Goal: Find specific page/section: Find specific page/section

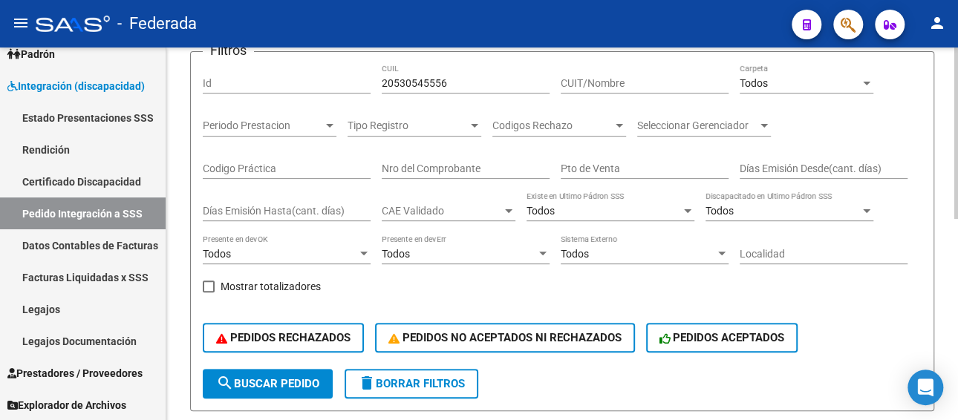
scroll to position [64, 0]
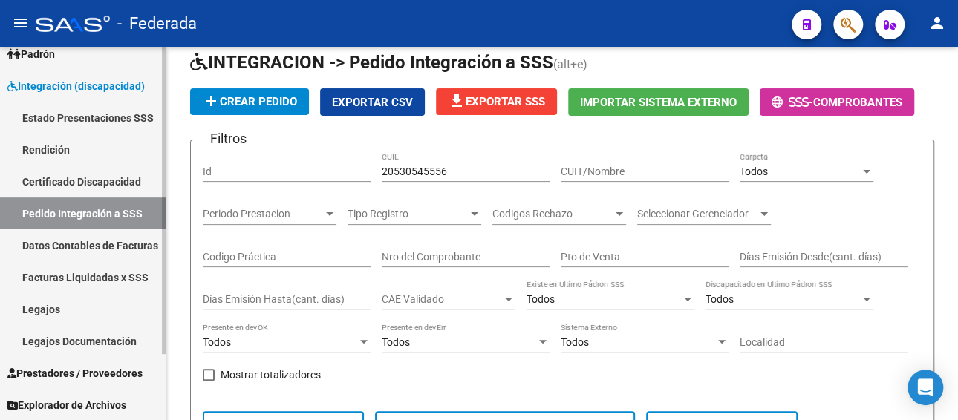
click at [45, 308] on link "Legajos" at bounding box center [83, 309] width 166 height 32
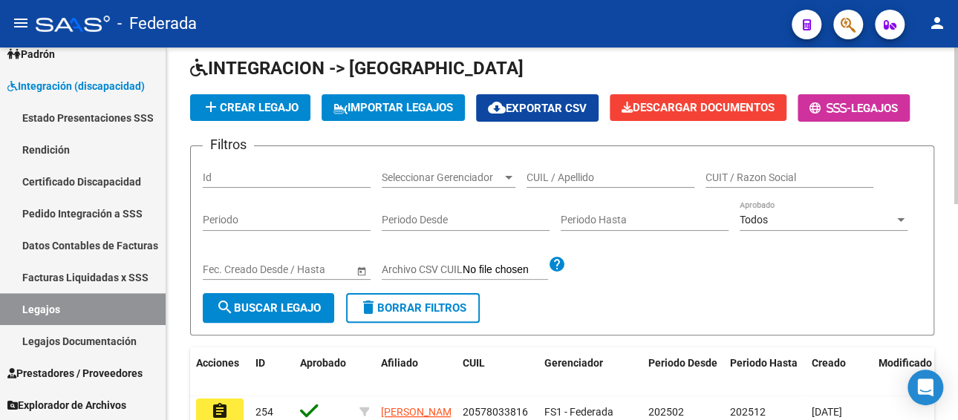
click at [592, 179] on input "CUIL / Apellido" at bounding box center [610, 178] width 168 height 13
paste input "[PERSON_NAME]"
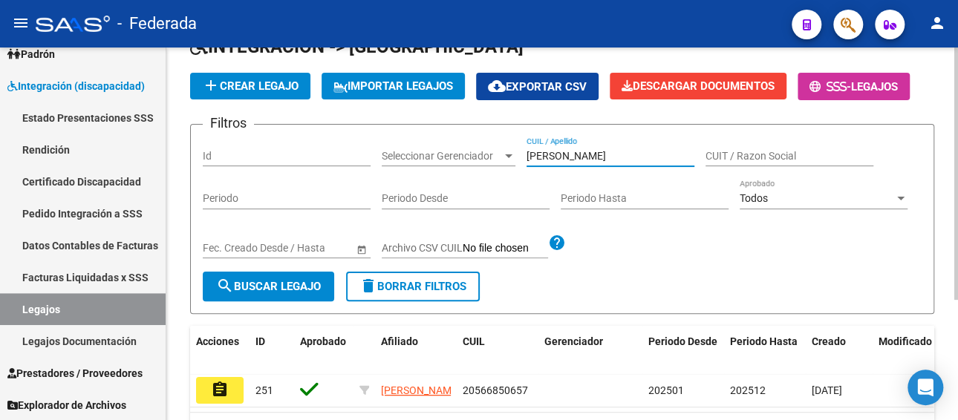
scroll to position [64, 0]
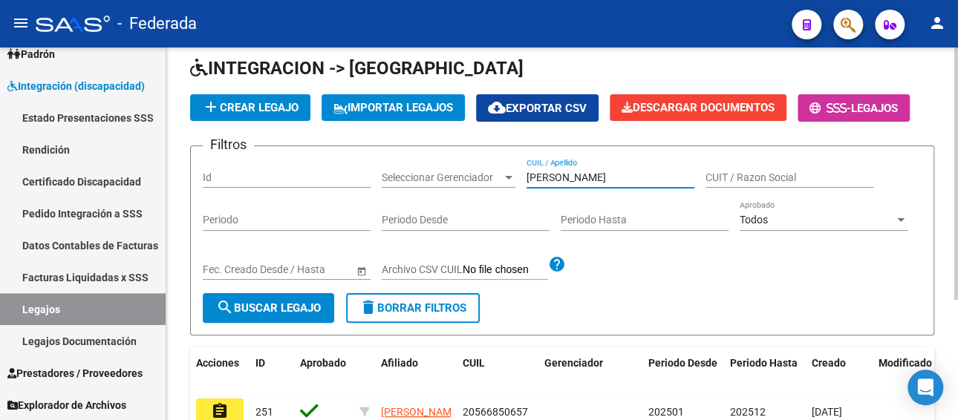
drag, startPoint x: 630, startPoint y: 174, endPoint x: 466, endPoint y: 157, distance: 165.7
click at [468, 160] on div "Filtros Id Seleccionar Gerenciador Seleccionar Gerenciador [PERSON_NAME] CUIL /…" at bounding box center [562, 225] width 719 height 135
paste input "[PERSON_NAME] 225"
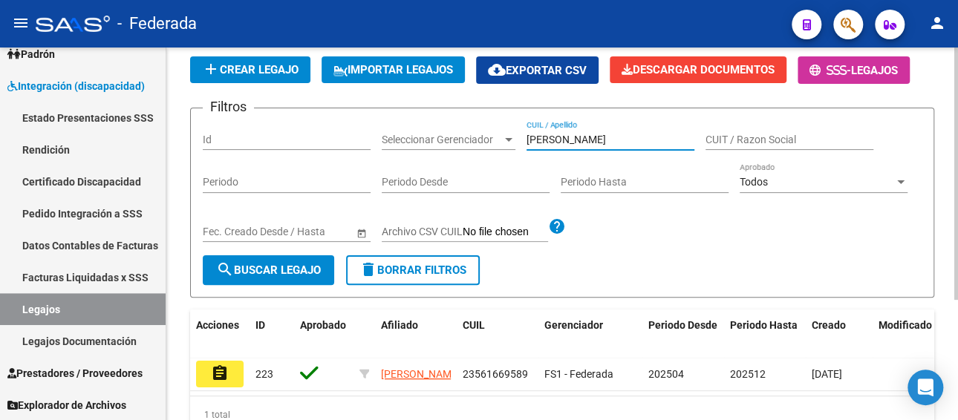
scroll to position [138, 0]
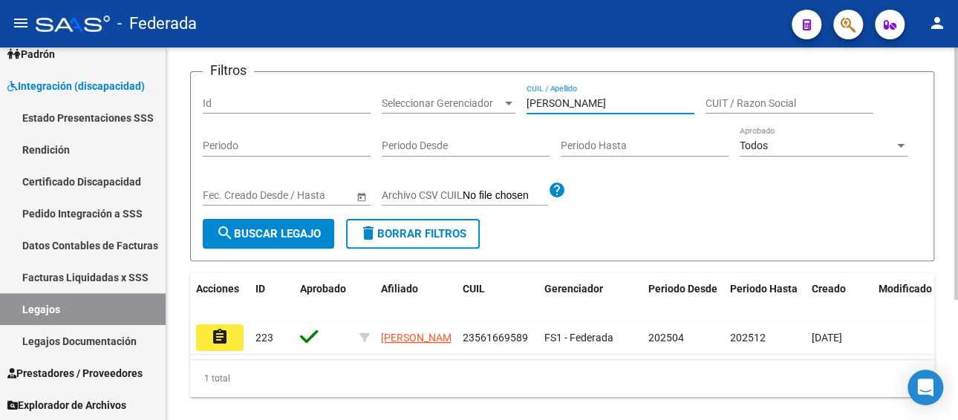
drag, startPoint x: 611, startPoint y: 100, endPoint x: 501, endPoint y: 71, distance: 113.6
click at [501, 71] on form "Filtros Id Seleccionar Gerenciador Seleccionar Gerenciador [PERSON_NAME] CUIL /…" at bounding box center [562, 166] width 744 height 190
paste input "[PERSON_NAME] 229"
drag, startPoint x: 619, startPoint y: 99, endPoint x: 389, endPoint y: 95, distance: 229.5
click at [390, 95] on div "Filtros Id Seleccionar Gerenciador Seleccionar Gerenciador [PERSON_NAME] / Apel…" at bounding box center [562, 151] width 719 height 135
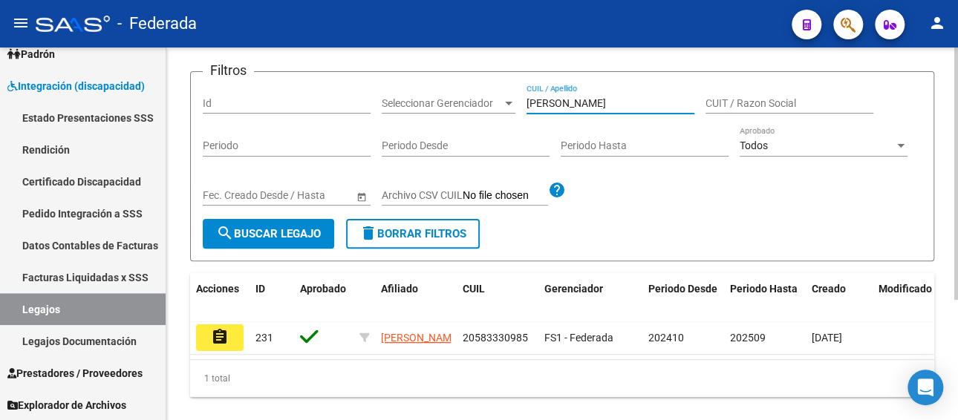
paste input "[PERSON_NAME] [PERSON_NAME]"
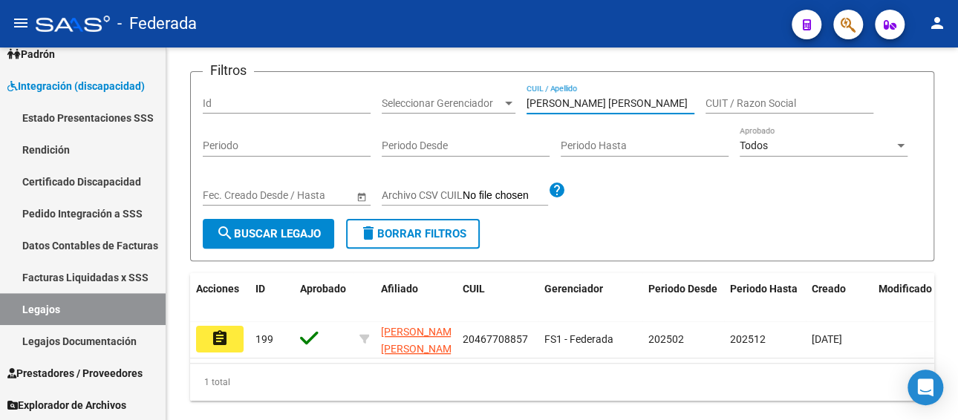
type input "[PERSON_NAME] [PERSON_NAME]"
